Goal: Task Accomplishment & Management: Use online tool/utility

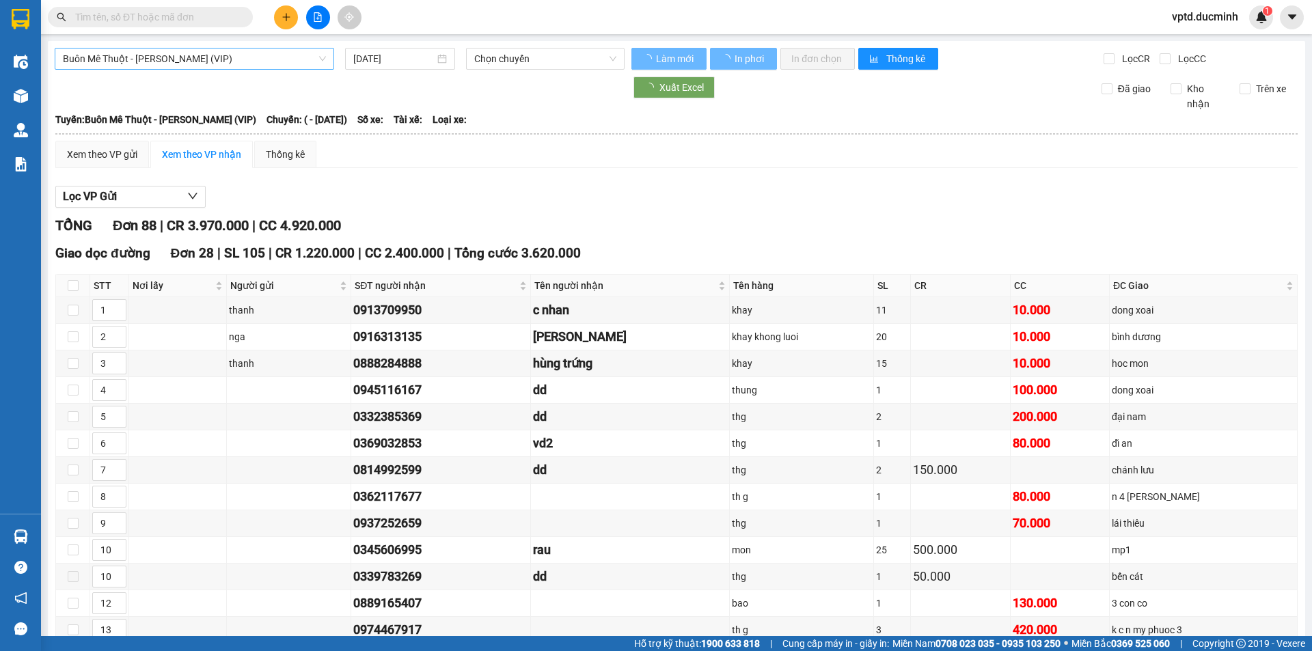
type input "[DATE]"
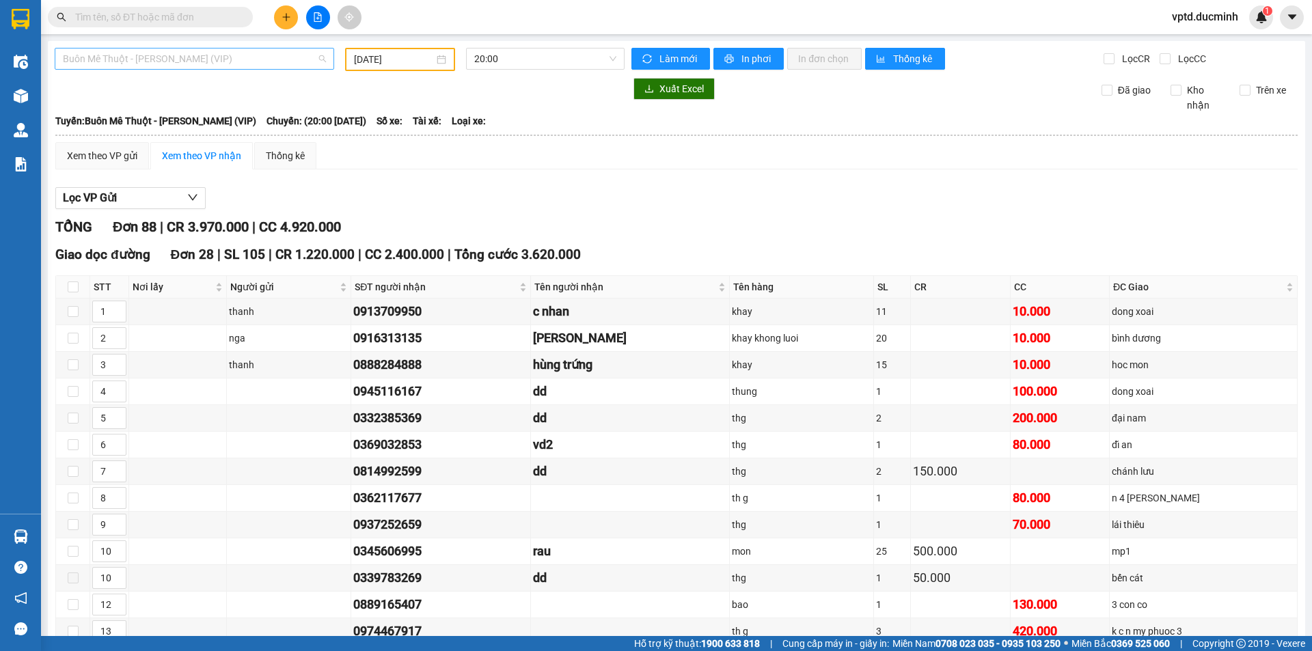
drag, startPoint x: 213, startPoint y: 53, endPoint x: 207, endPoint y: 67, distance: 15.0
click at [213, 54] on span "Buôn Mê Thuột - [PERSON_NAME] (VIP)" at bounding box center [194, 59] width 263 height 20
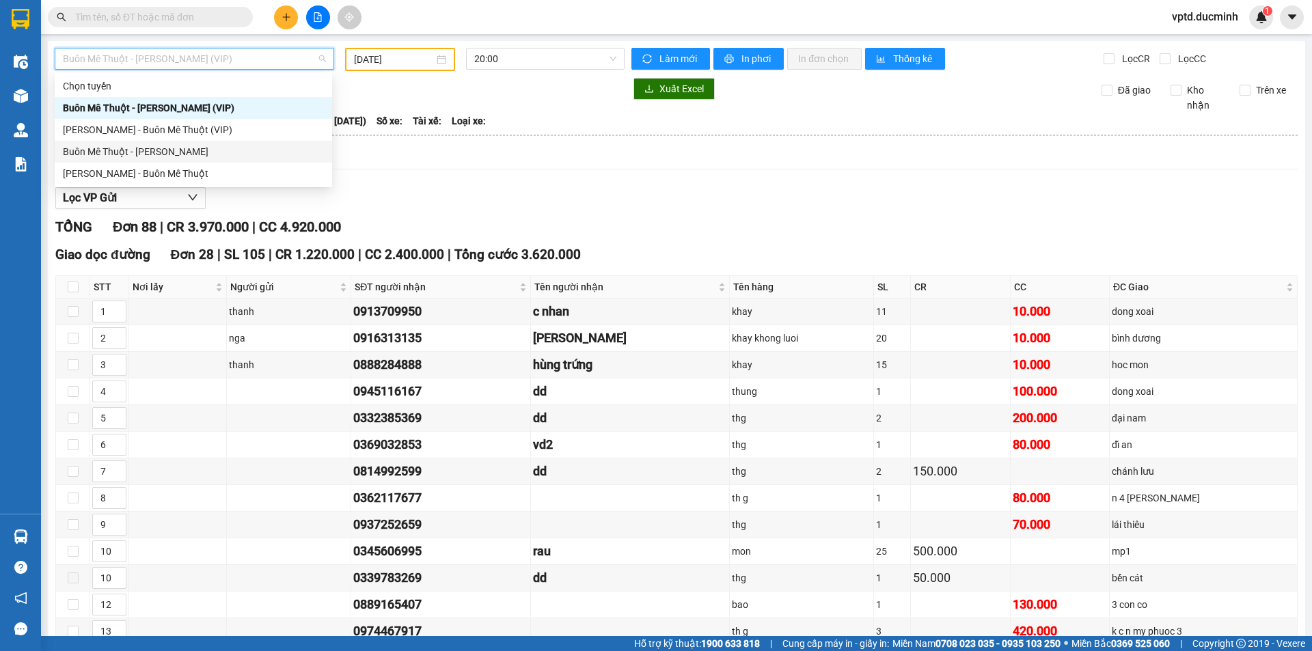
click at [170, 150] on div "Buôn Mê Thuột - [PERSON_NAME]" at bounding box center [193, 151] width 261 height 15
type input "[DATE]"
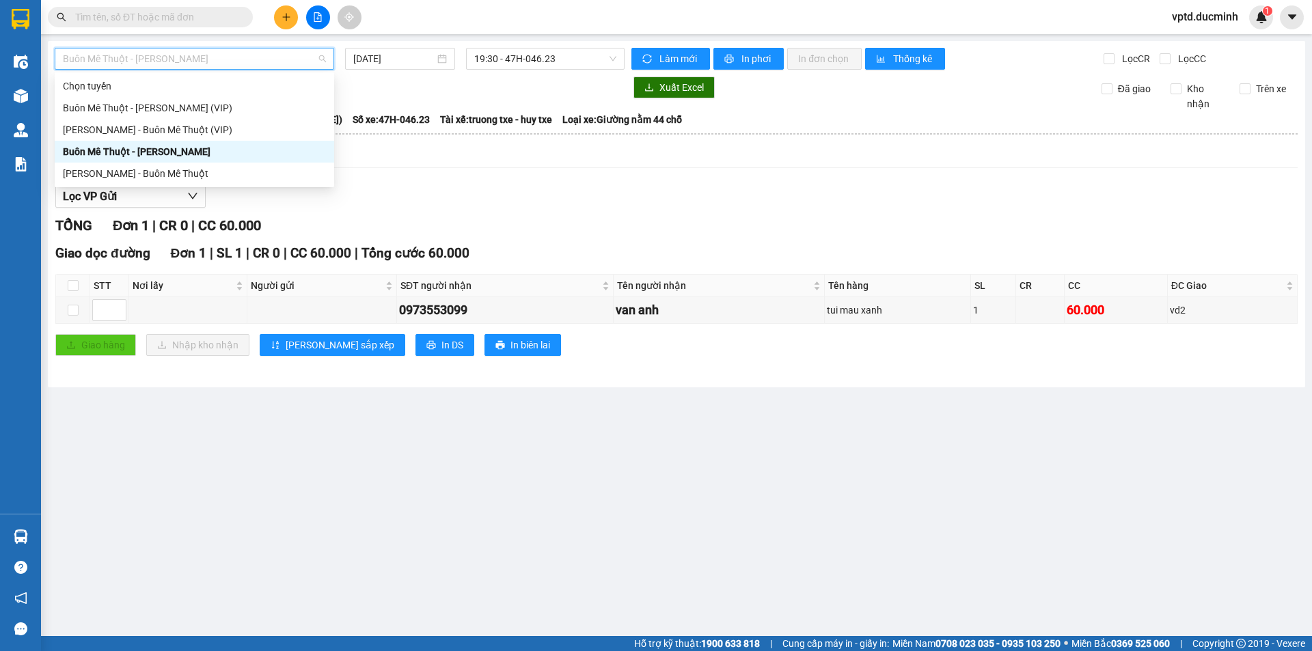
click at [277, 58] on span "Buôn Mê Thuột - [PERSON_NAME]" at bounding box center [194, 59] width 263 height 20
click at [199, 124] on div "[PERSON_NAME] - Buôn Mê Thuột (VIP)" at bounding box center [194, 129] width 263 height 15
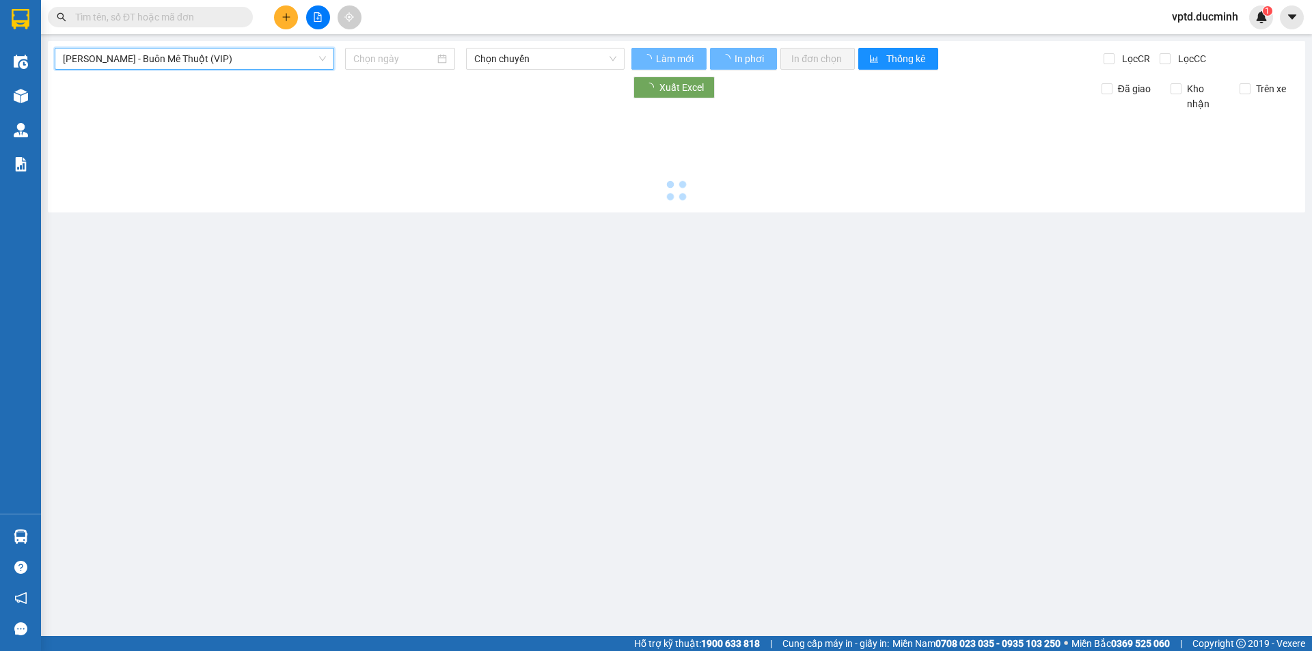
type input "[DATE]"
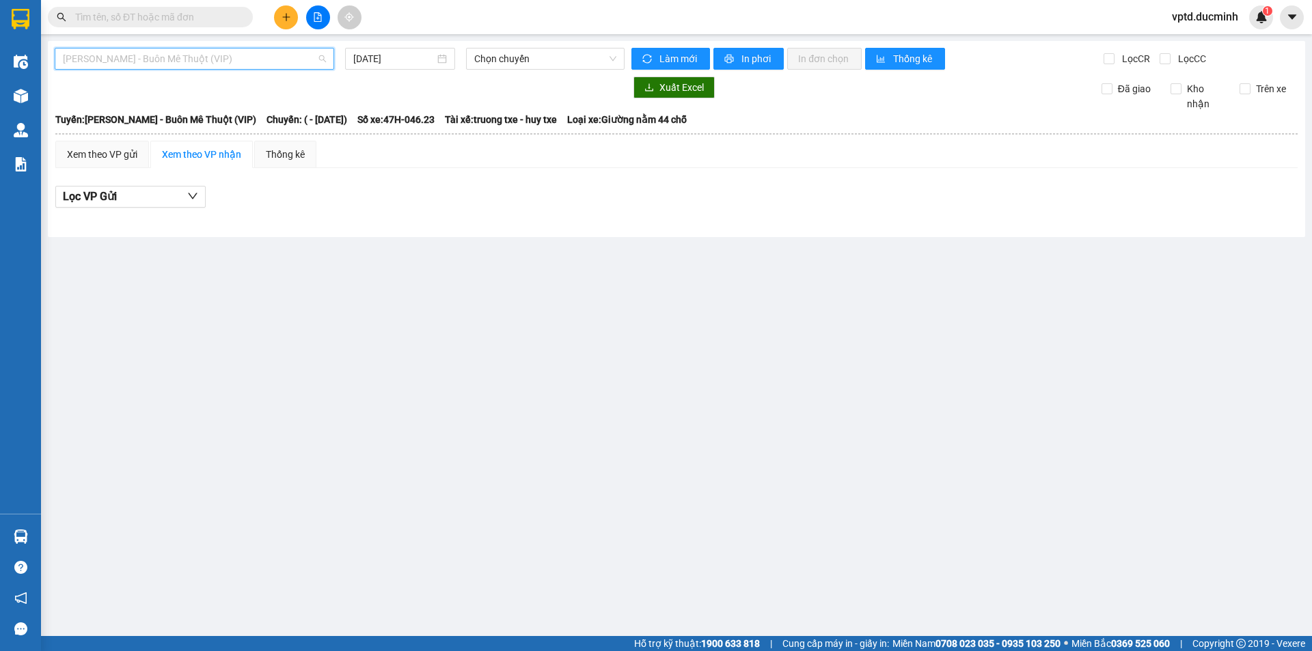
click at [168, 62] on span "[PERSON_NAME] - Buôn Mê Thuột (VIP)" at bounding box center [194, 59] width 263 height 20
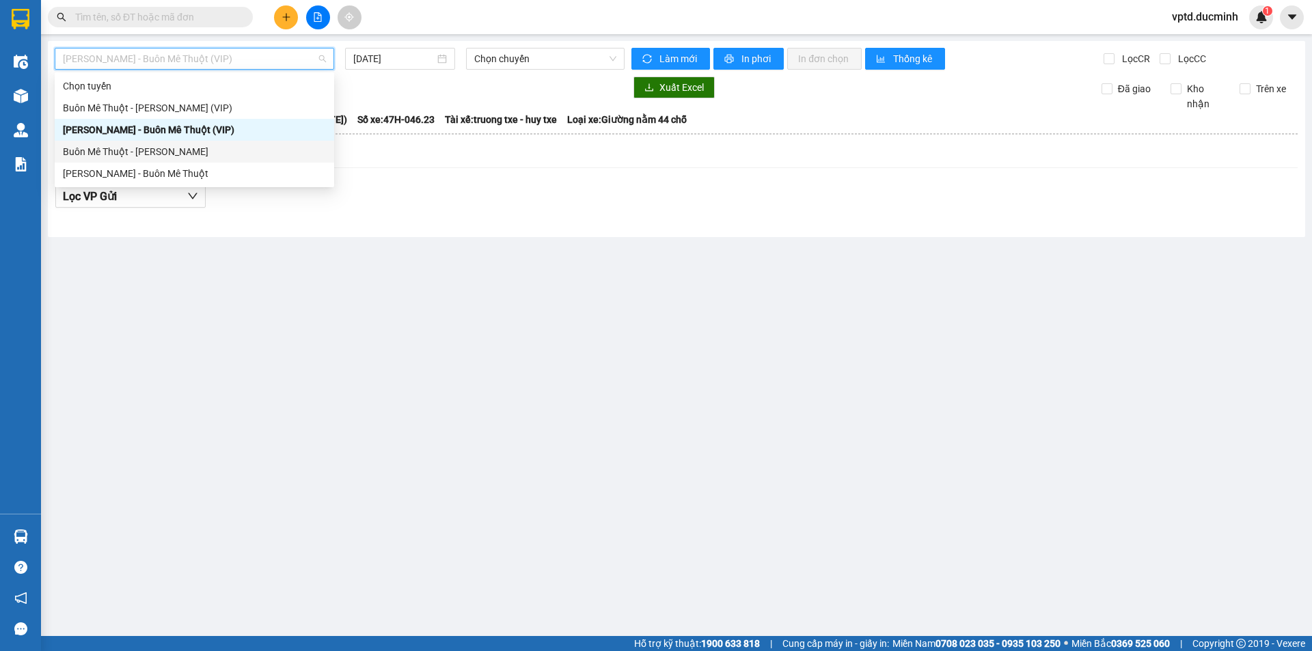
click at [150, 144] on div "Buôn Mê Thuột - [PERSON_NAME]" at bounding box center [194, 151] width 263 height 15
type input "[DATE]"
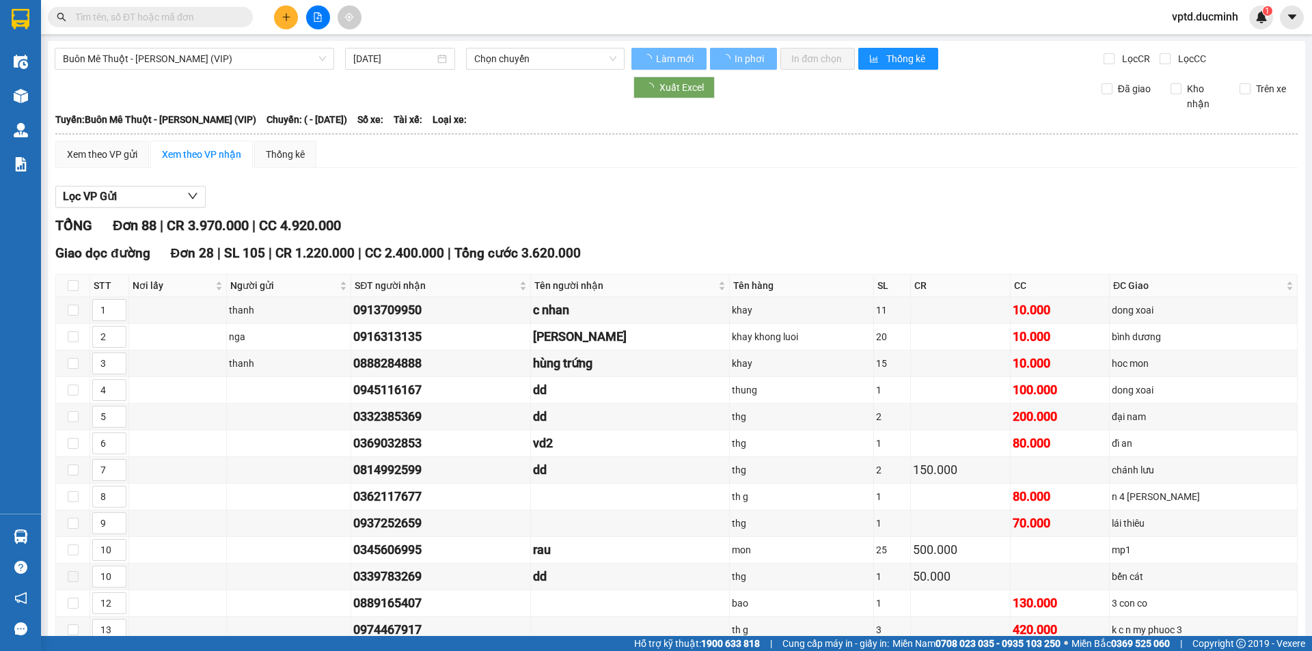
type input "[DATE]"
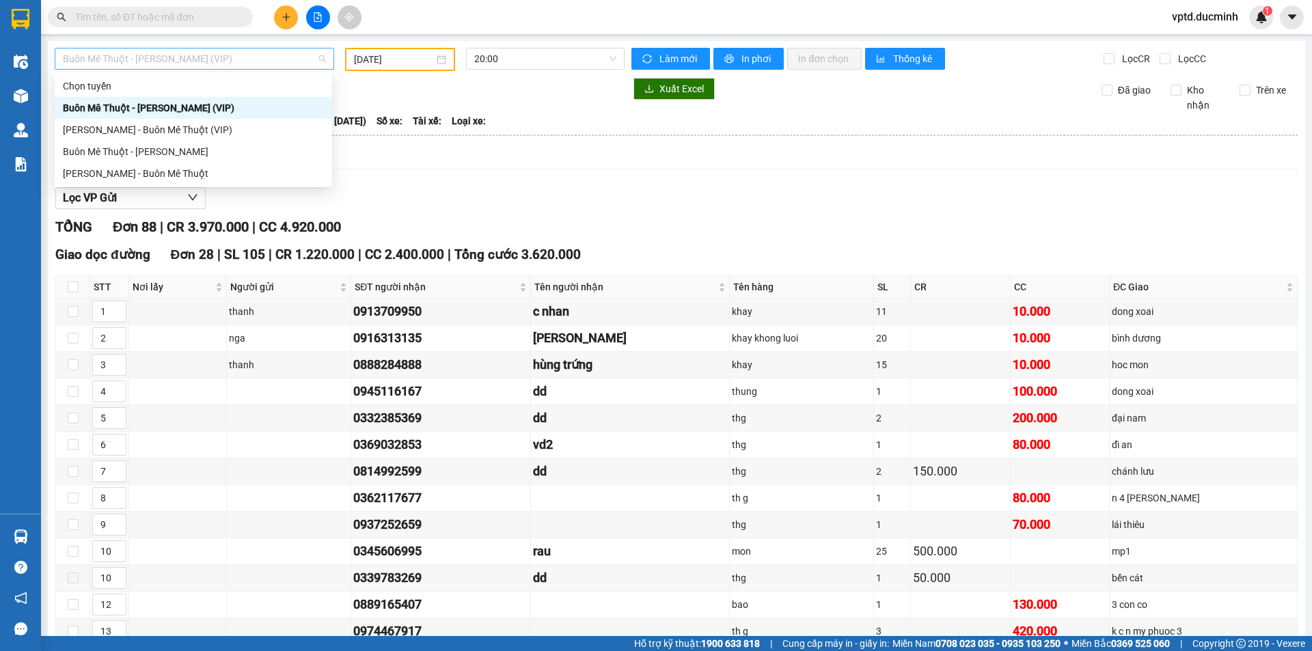
click at [232, 49] on span "Buôn Mê Thuột - [PERSON_NAME] (VIP)" at bounding box center [194, 59] width 263 height 20
click at [163, 149] on div "Buôn Mê Thuột - [PERSON_NAME]" at bounding box center [193, 151] width 261 height 15
type input "[DATE]"
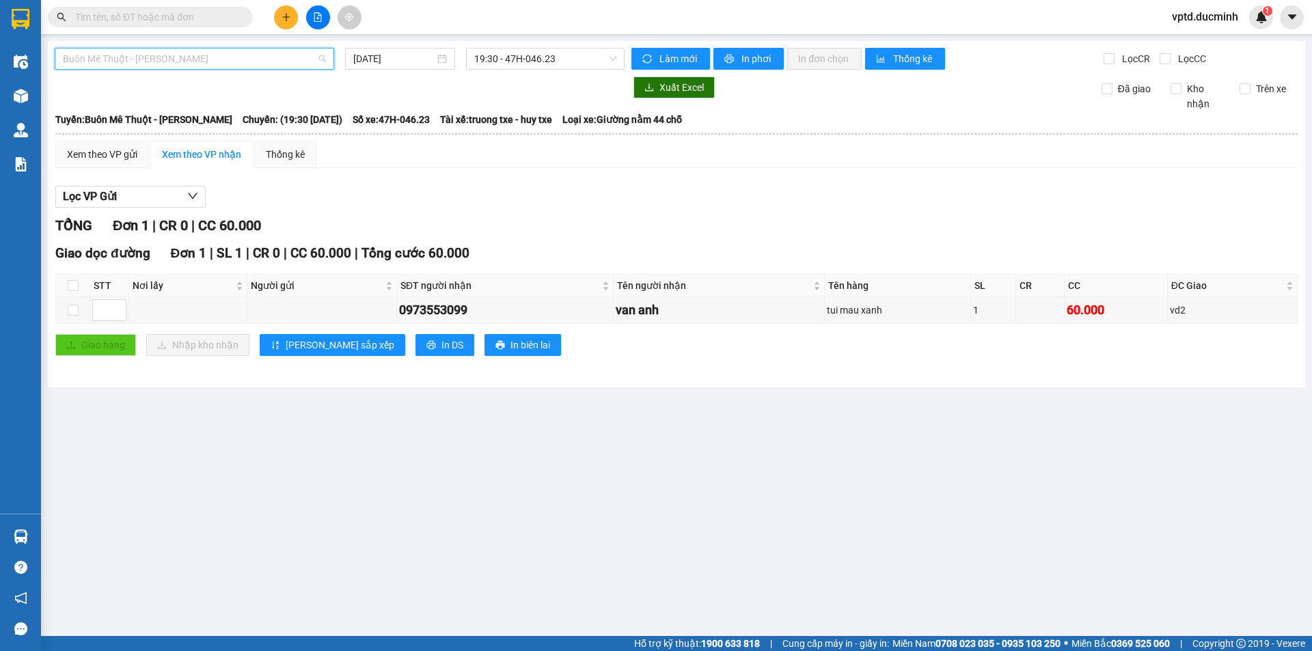
click at [292, 50] on span "Buôn Mê Thuột - [PERSON_NAME]" at bounding box center [194, 59] width 263 height 20
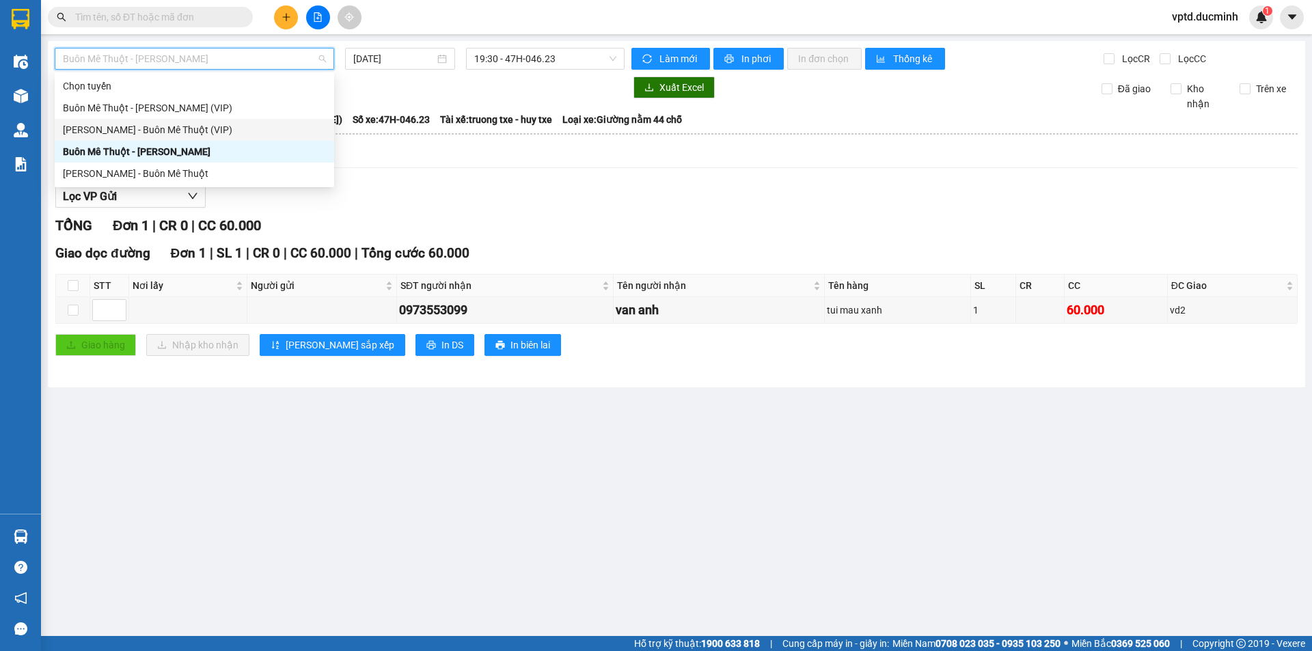
click at [227, 123] on div "[PERSON_NAME] - Buôn Mê Thuột (VIP)" at bounding box center [194, 129] width 263 height 15
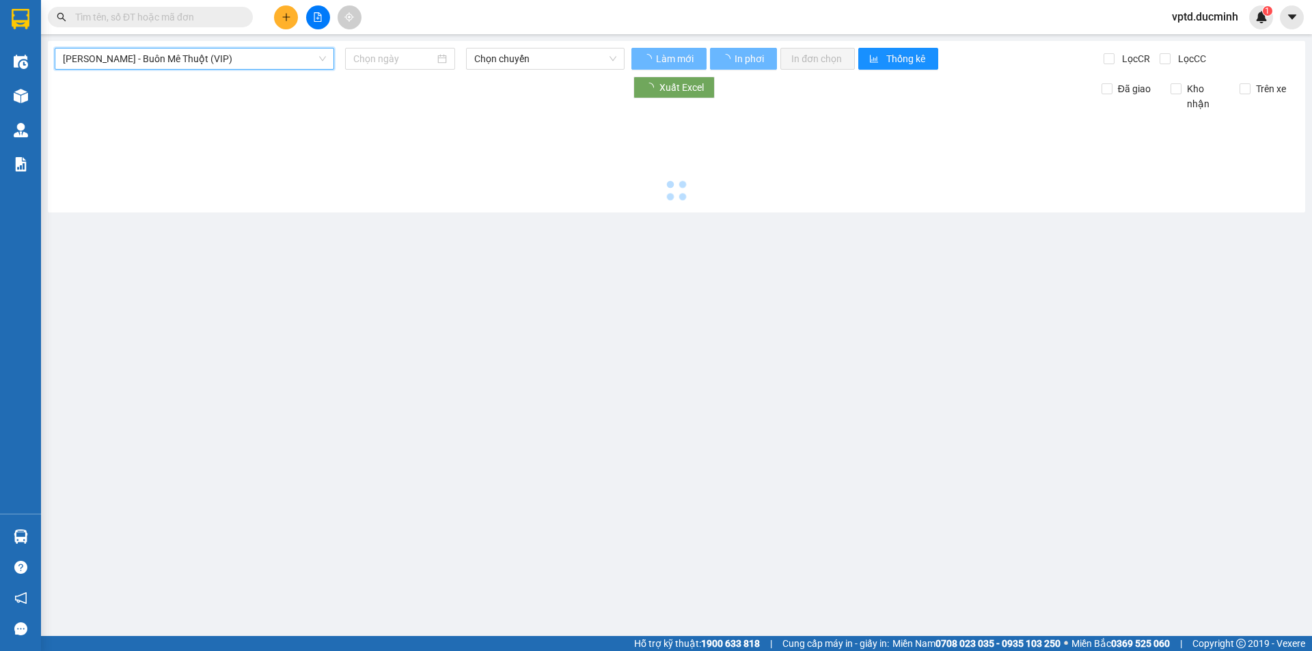
type input "[DATE]"
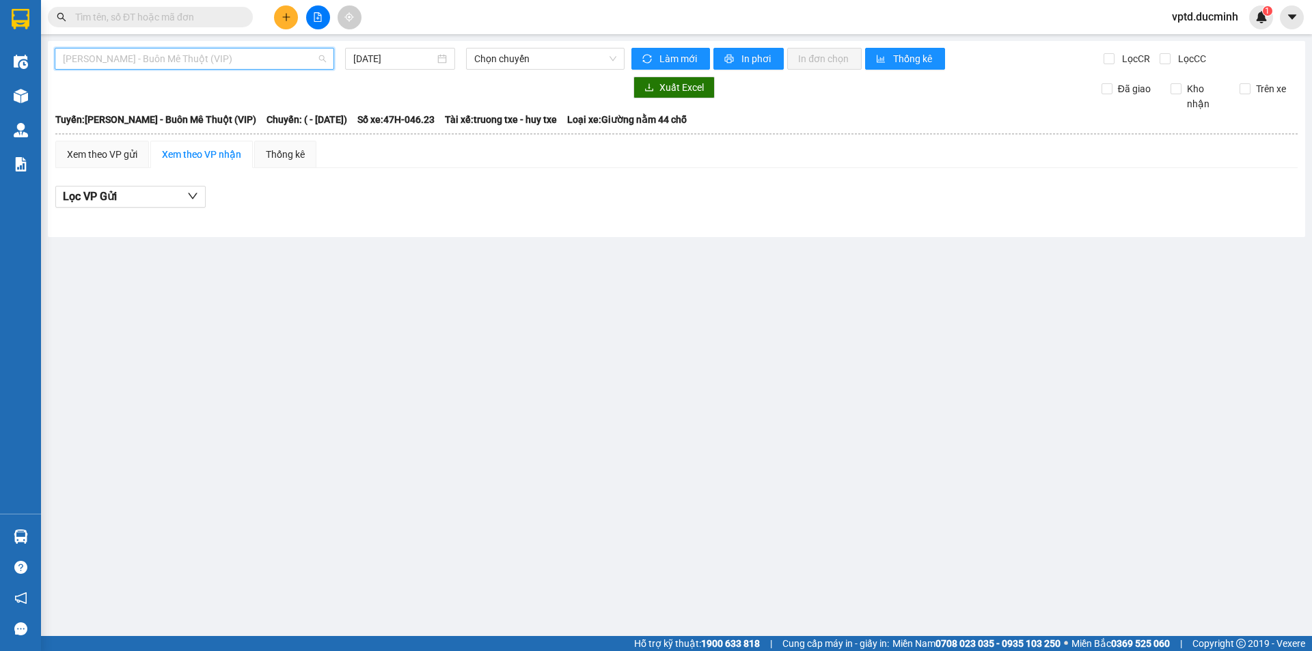
click at [221, 57] on span "[PERSON_NAME] - Buôn Mê Thuột (VIP)" at bounding box center [194, 59] width 263 height 20
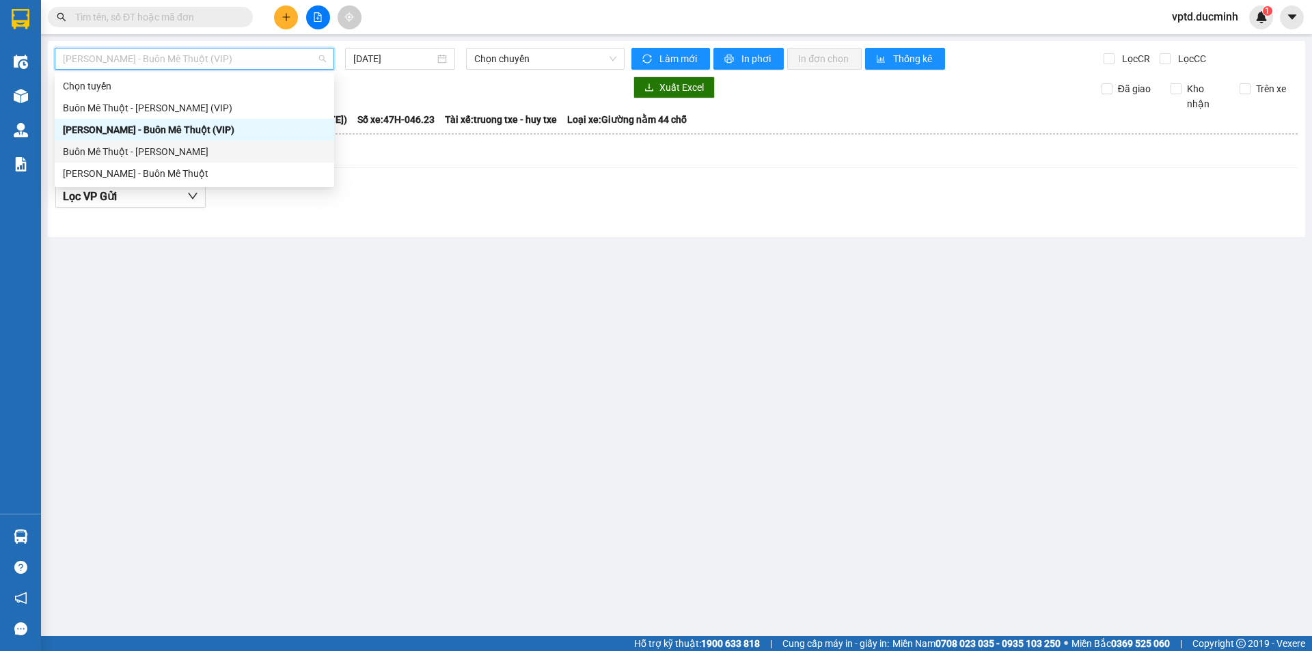
click at [188, 150] on div "Buôn Mê Thuột - [PERSON_NAME]" at bounding box center [194, 151] width 263 height 15
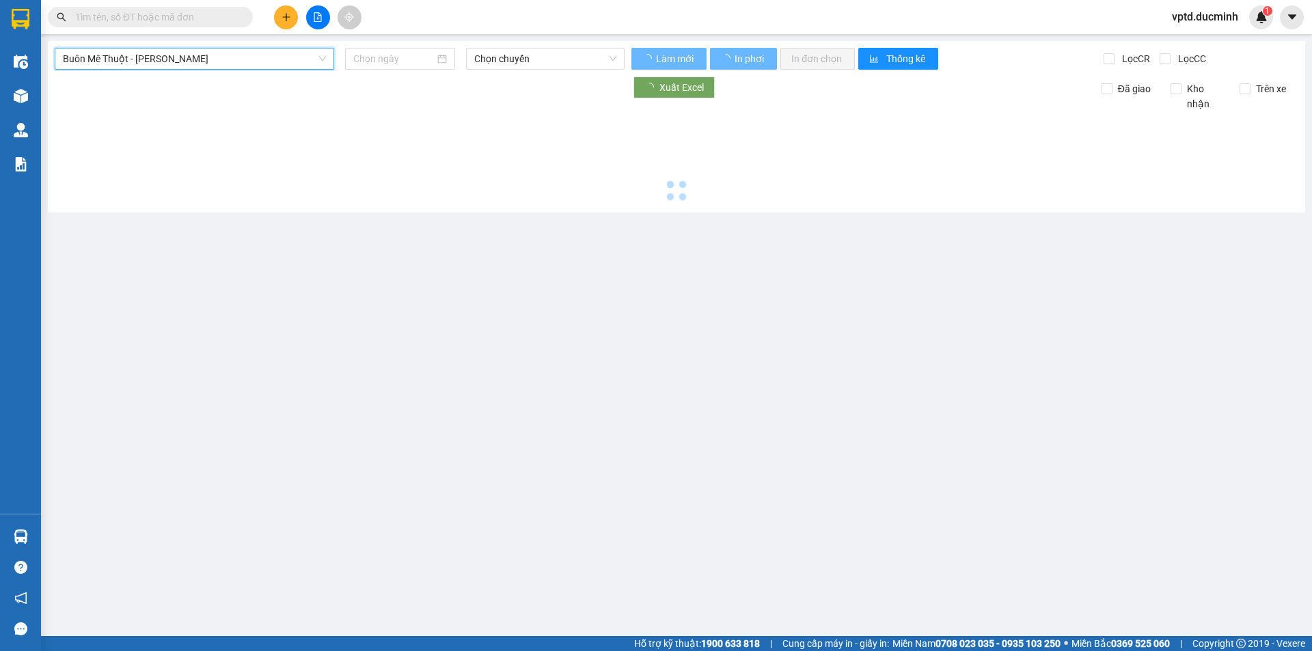
type input "[DATE]"
